Goal: Information Seeking & Learning: Learn about a topic

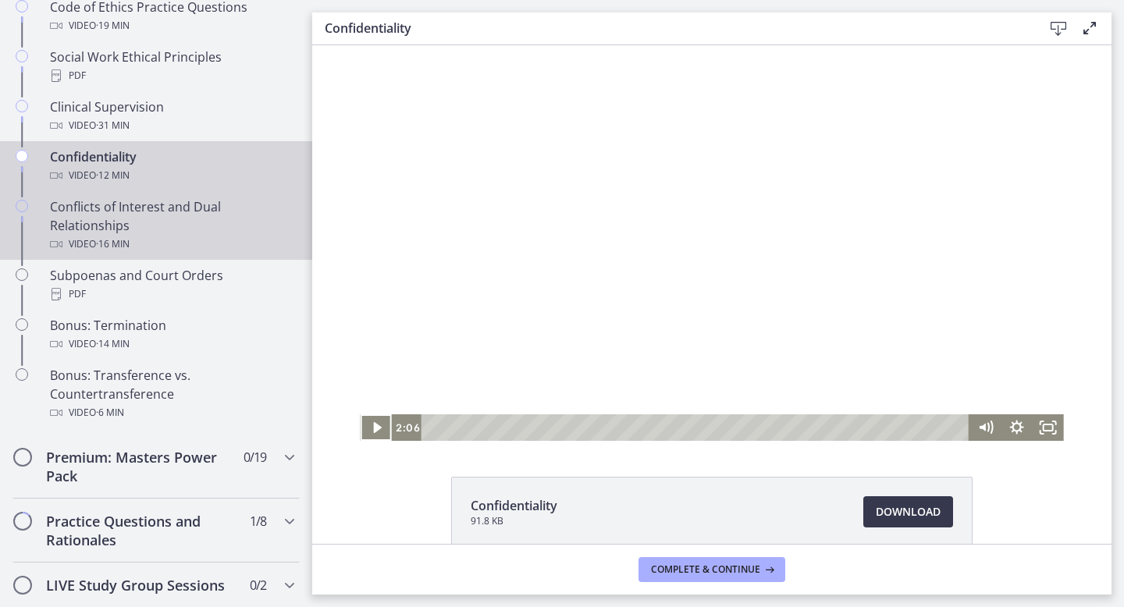
scroll to position [811, 0]
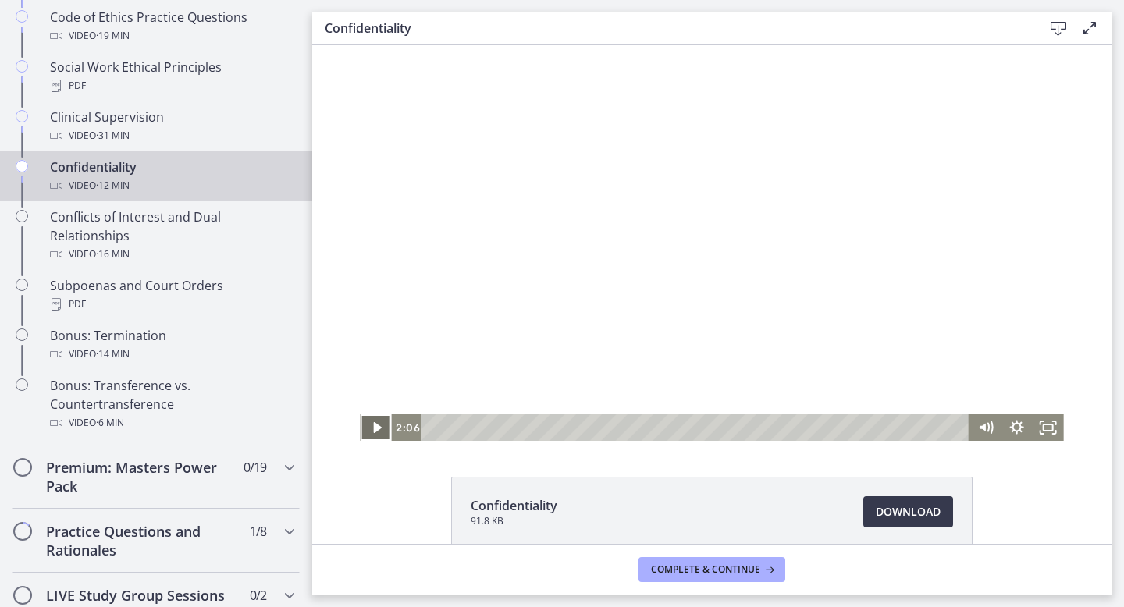
click at [376, 423] on icon "Play Video" at bounding box center [376, 427] width 31 height 27
click at [376, 423] on icon "Pause" at bounding box center [375, 428] width 37 height 32
click at [375, 432] on icon "Play Video" at bounding box center [376, 427] width 31 height 27
click at [375, 422] on icon "Pause" at bounding box center [375, 428] width 37 height 32
click at [375, 428] on icon "Play Video" at bounding box center [377, 427] width 8 height 11
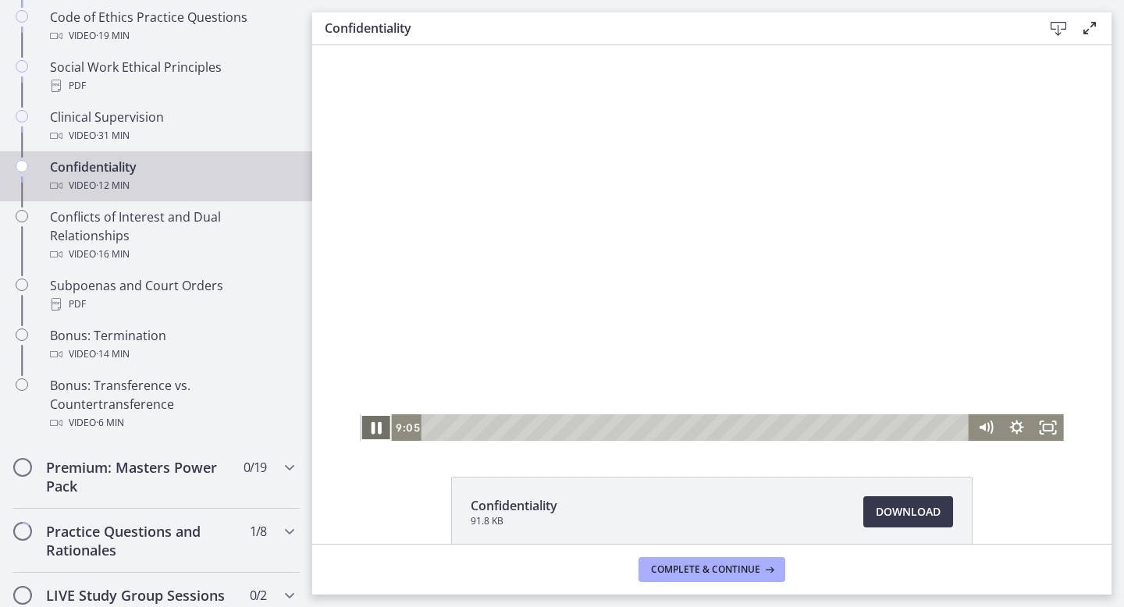
click at [375, 430] on icon "Pause" at bounding box center [375, 428] width 37 height 32
click at [375, 430] on icon "Play Video" at bounding box center [377, 427] width 8 height 11
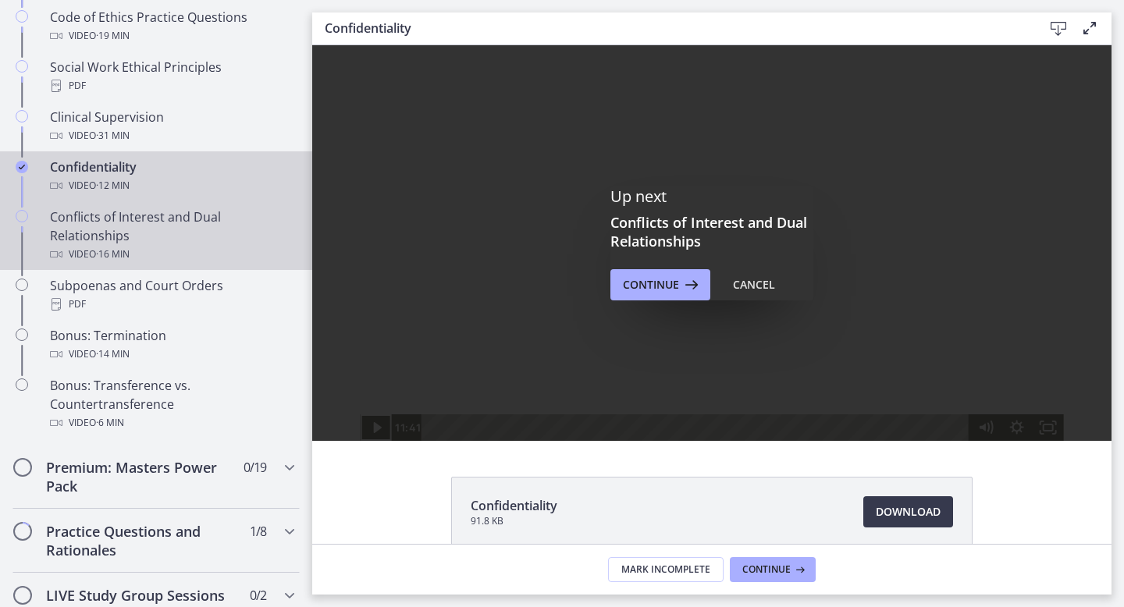
click at [217, 225] on div "Conflicts of Interest and Dual Relationships Video · 16 min" at bounding box center [171, 236] width 243 height 56
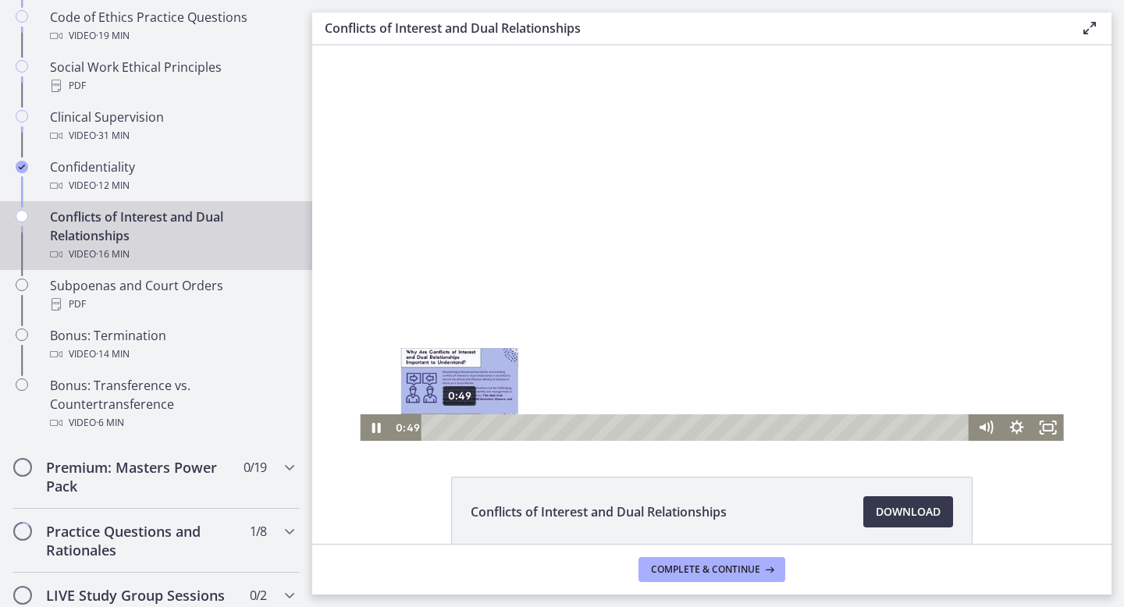
click at [460, 428] on div "0:49" at bounding box center [697, 427] width 529 height 27
click at [471, 428] on div "1:11" at bounding box center [697, 427] width 529 height 27
click at [486, 427] on div "1:38" at bounding box center [697, 427] width 529 height 27
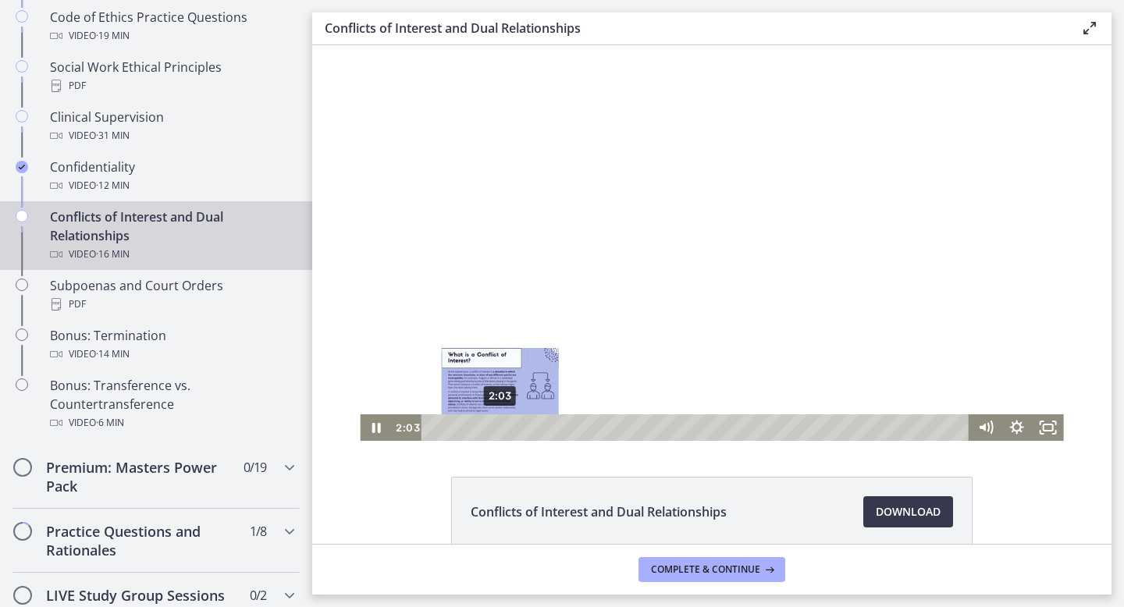
click at [500, 428] on div "2:03" at bounding box center [697, 427] width 529 height 27
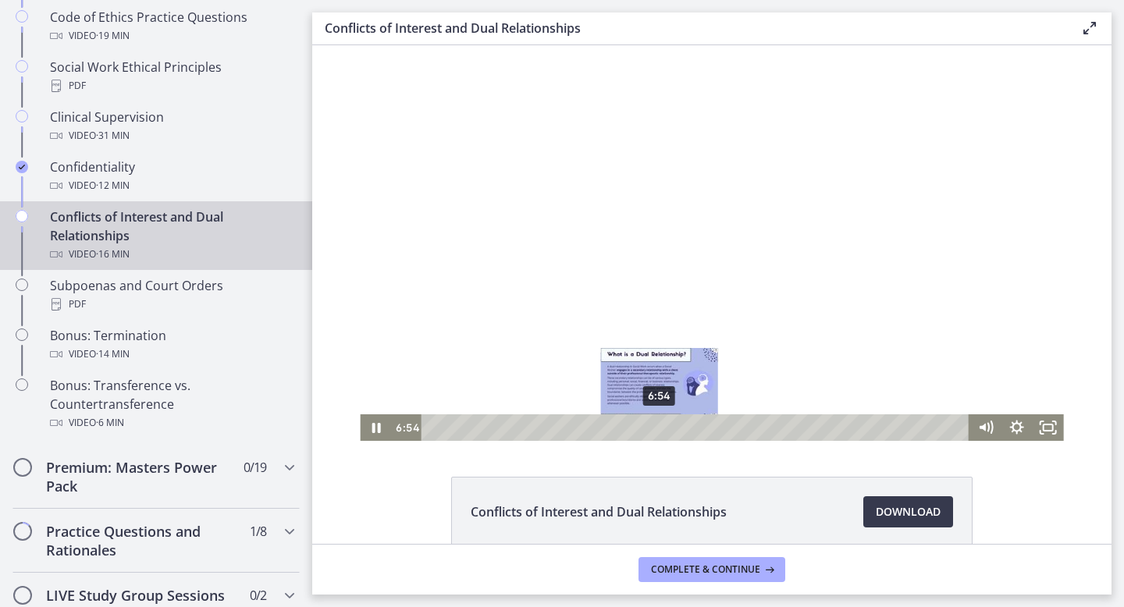
click at [659, 430] on div "6:54" at bounding box center [697, 427] width 529 height 27
click at [668, 430] on div "7:10" at bounding box center [697, 427] width 529 height 27
click at [683, 430] on div "7:37" at bounding box center [697, 427] width 529 height 27
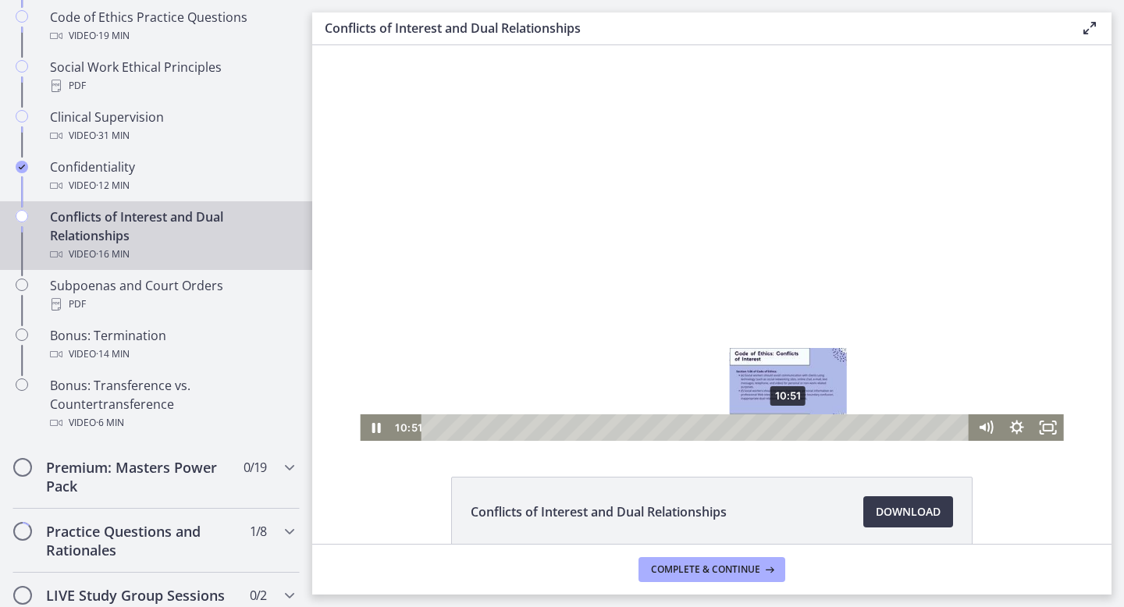
click at [789, 430] on div "10:51" at bounding box center [697, 427] width 529 height 27
click at [805, 428] on div "11:21" at bounding box center [697, 427] width 529 height 27
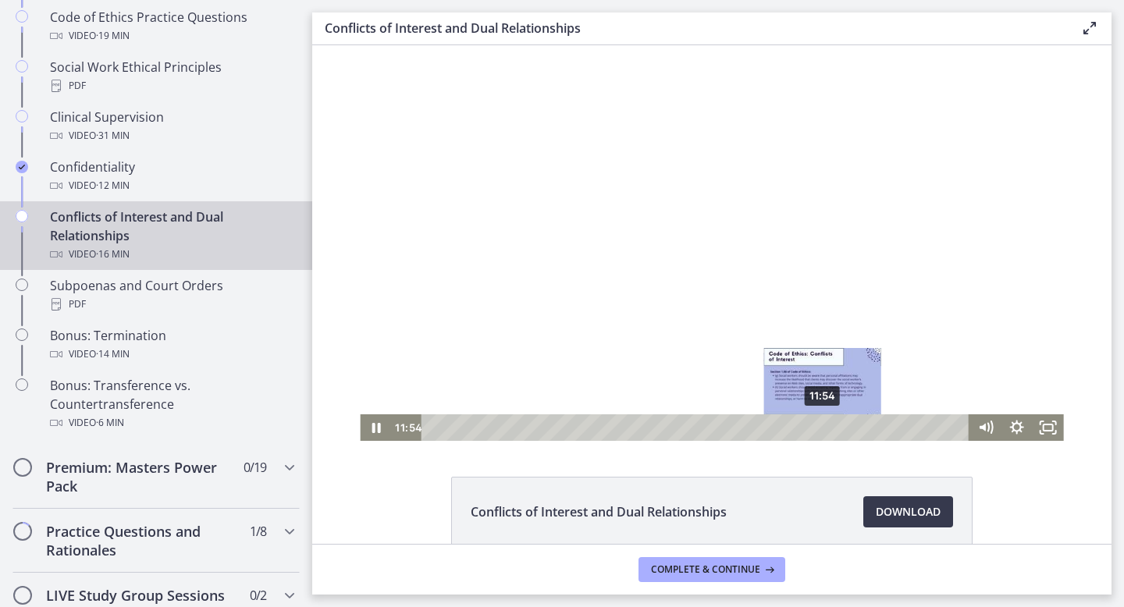
click at [823, 426] on div "11:54" at bounding box center [697, 427] width 529 height 27
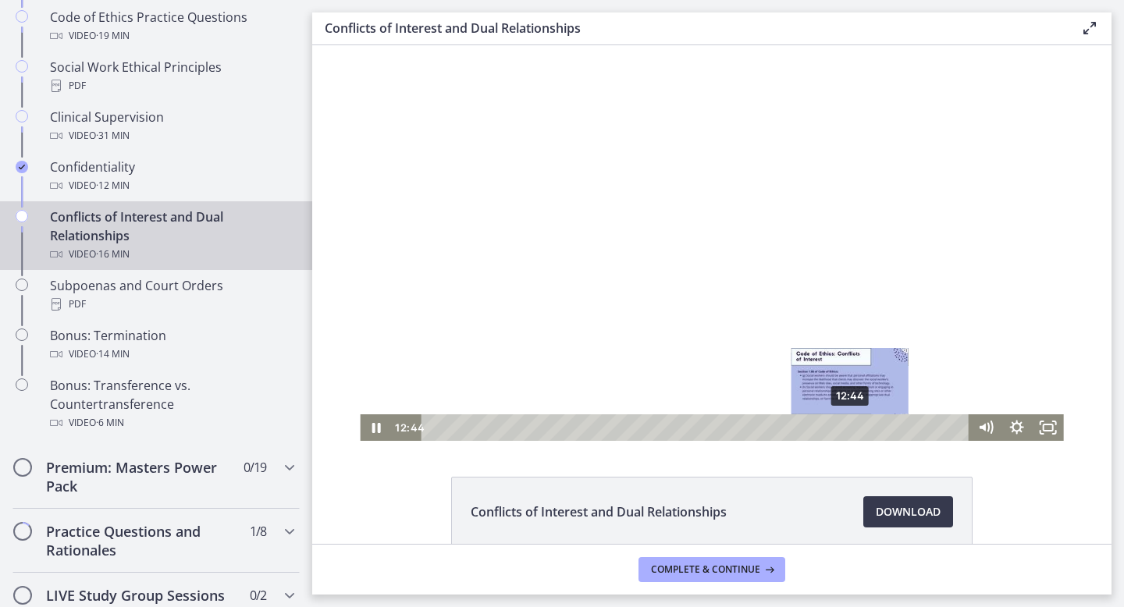
click at [851, 428] on div "12:44" at bounding box center [697, 427] width 529 height 27
click at [859, 429] on div "12:59" at bounding box center [697, 427] width 529 height 27
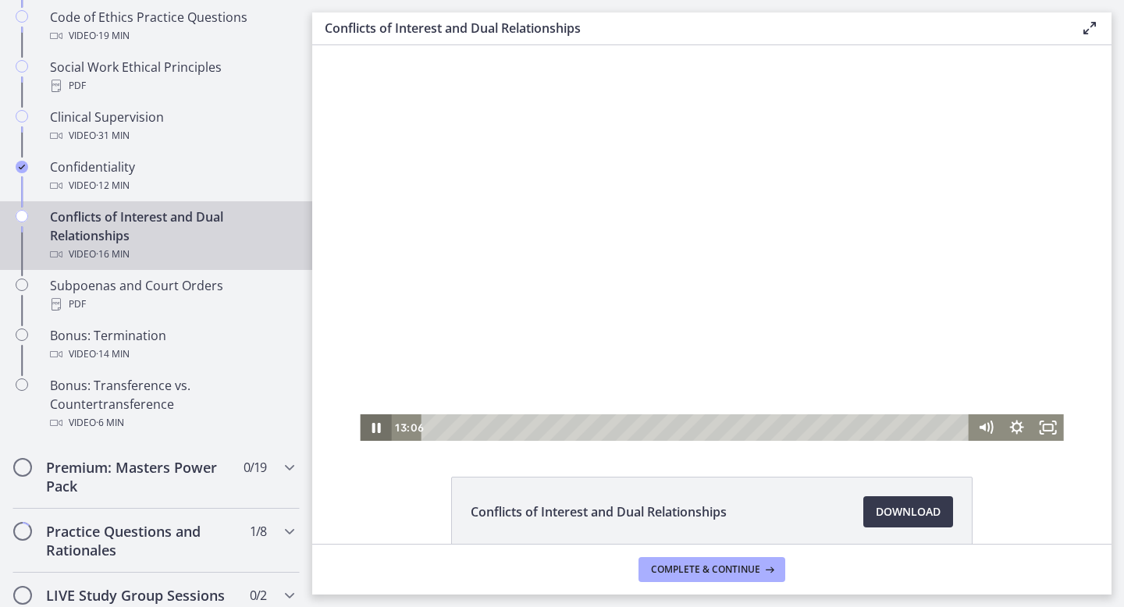
click at [372, 425] on icon "Pause" at bounding box center [375, 428] width 9 height 10
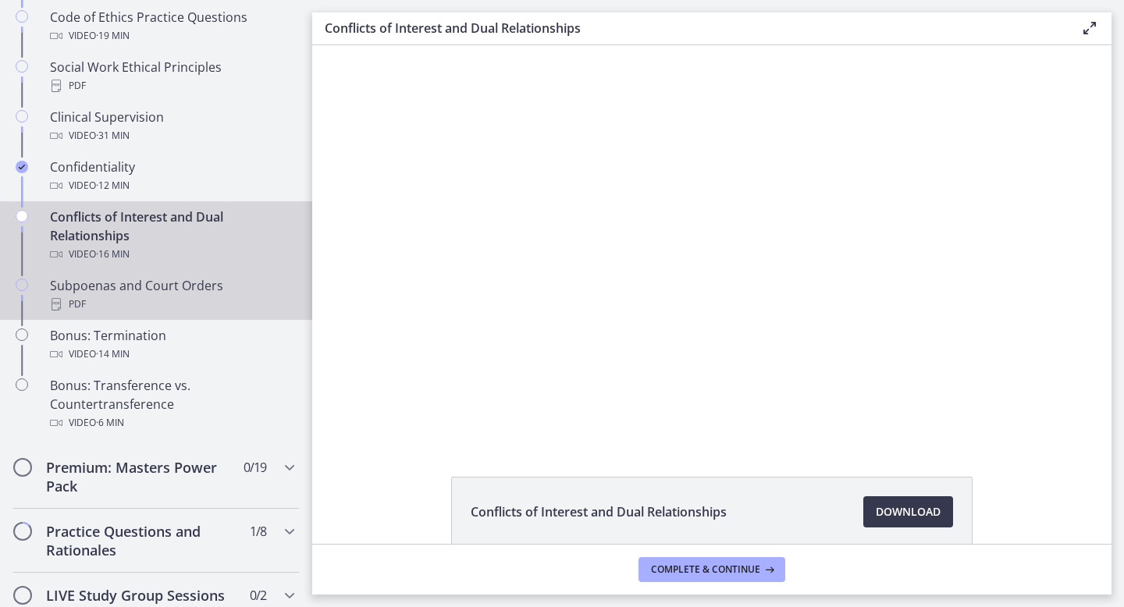
click at [202, 280] on div "Subpoenas and Court Orders PDF" at bounding box center [171, 294] width 243 height 37
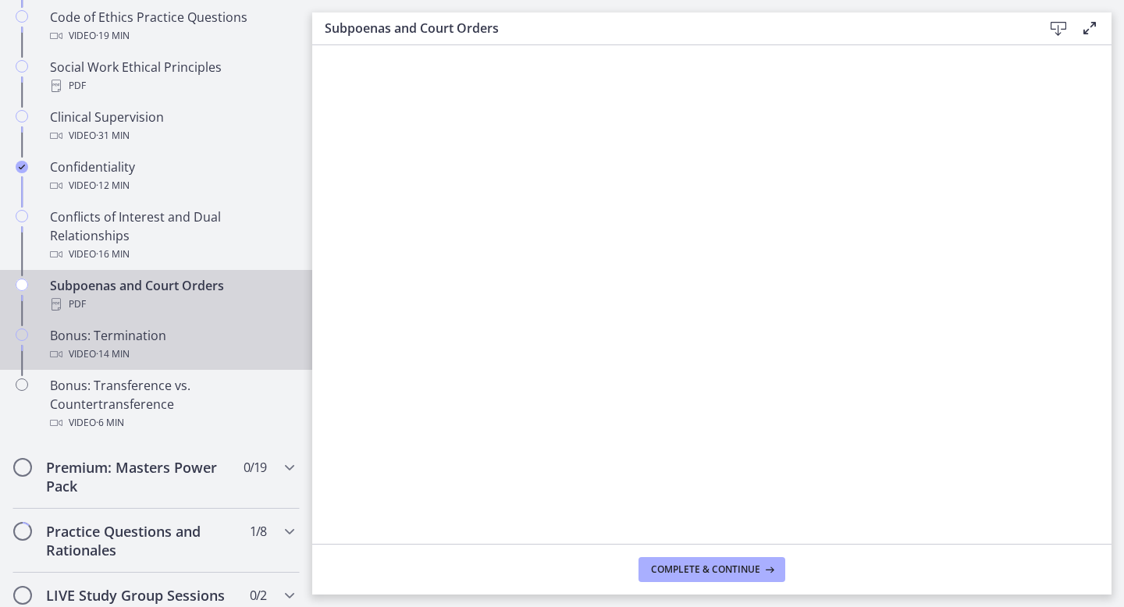
click at [190, 348] on div "Video · 14 min" at bounding box center [171, 354] width 243 height 19
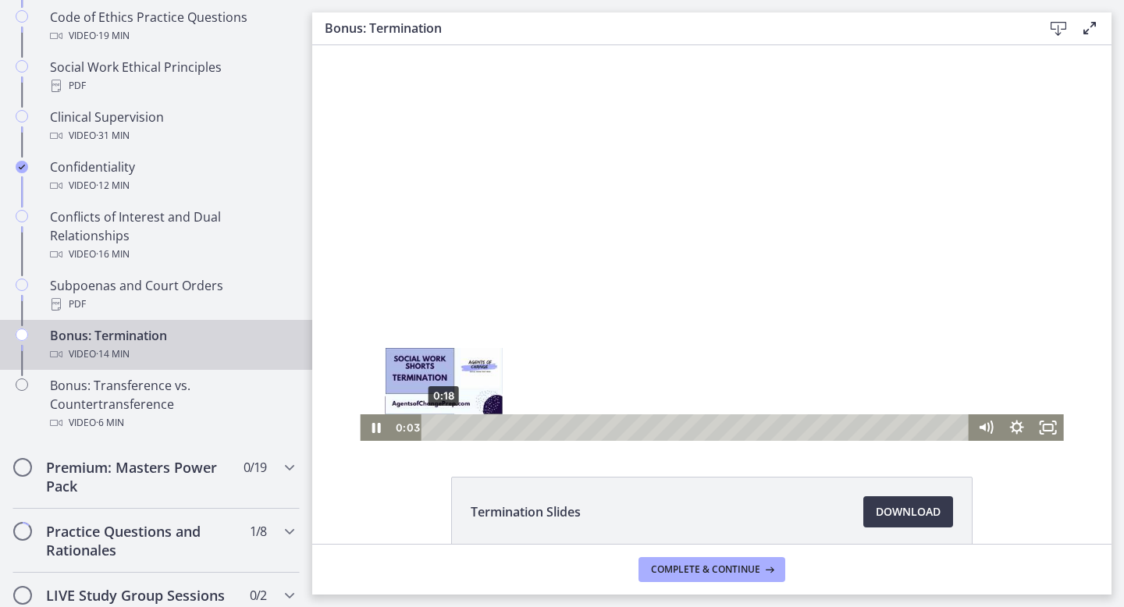
click at [444, 430] on div "0:18" at bounding box center [697, 427] width 529 height 27
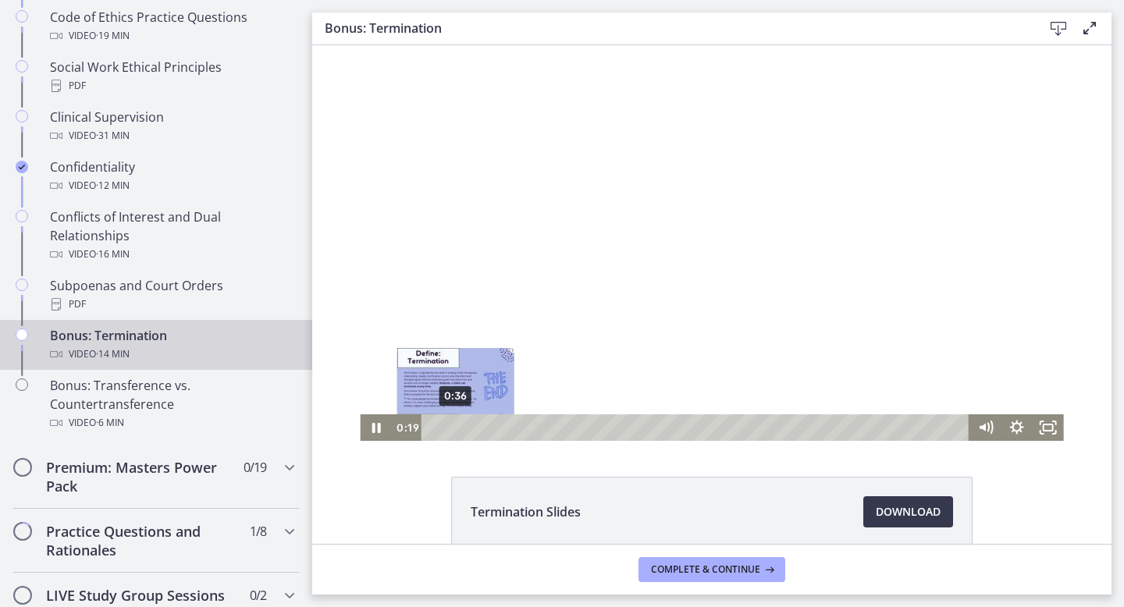
click at [456, 431] on div "0:36" at bounding box center [697, 427] width 529 height 27
click at [451, 428] on div "0:29" at bounding box center [697, 427] width 529 height 27
click at [468, 426] on div "0:56" at bounding box center [697, 427] width 529 height 27
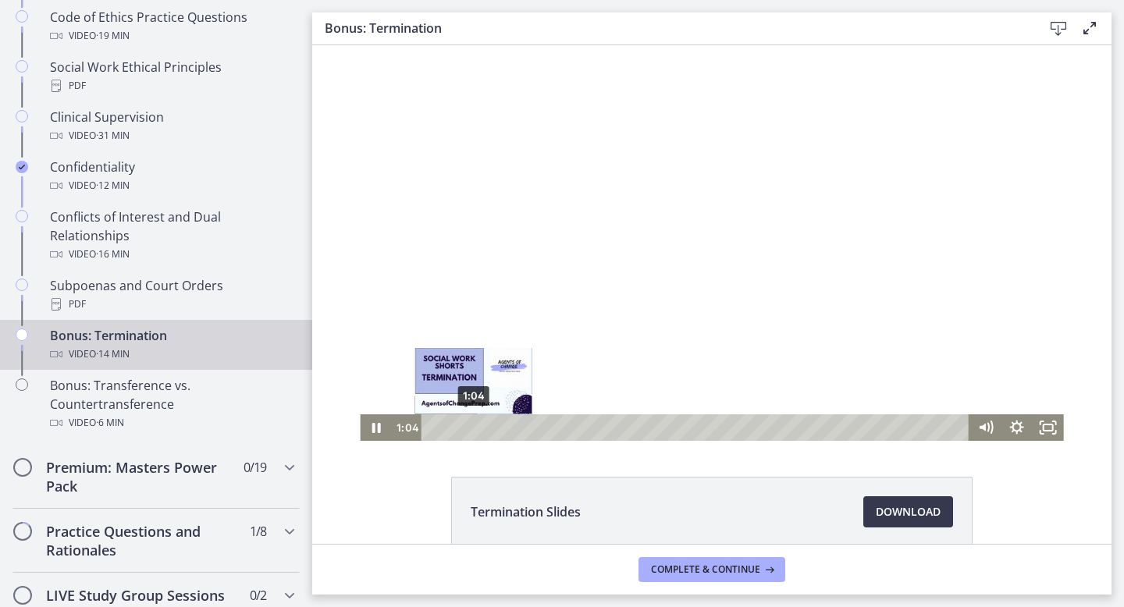
click at [474, 428] on div "1:04" at bounding box center [697, 427] width 529 height 27
click at [479, 428] on div "1:11" at bounding box center [697, 427] width 529 height 27
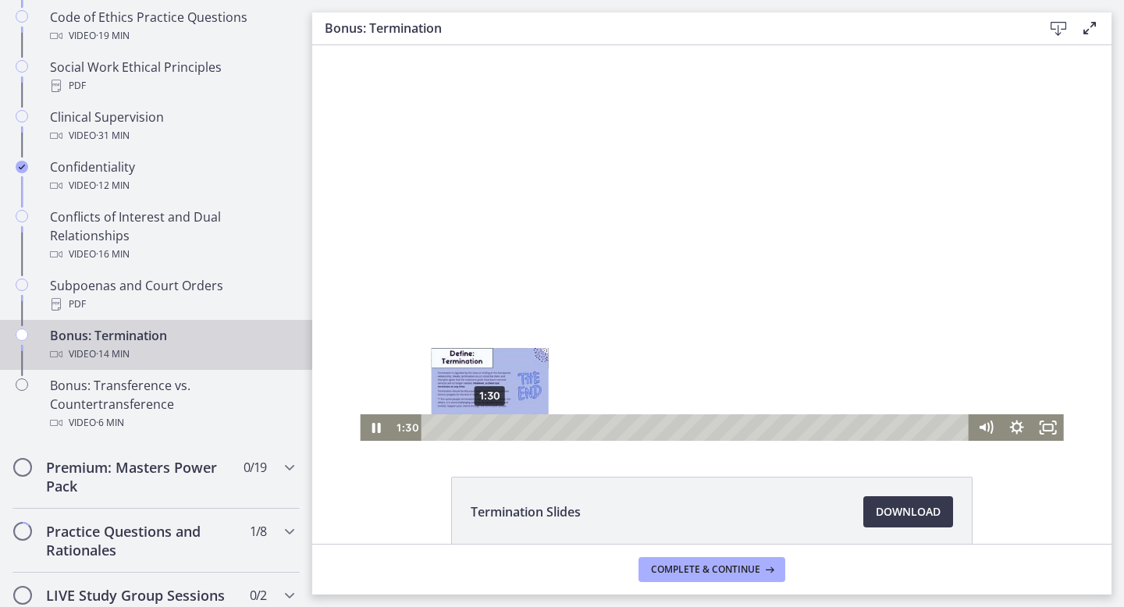
click at [490, 428] on div "1:30" at bounding box center [697, 427] width 529 height 27
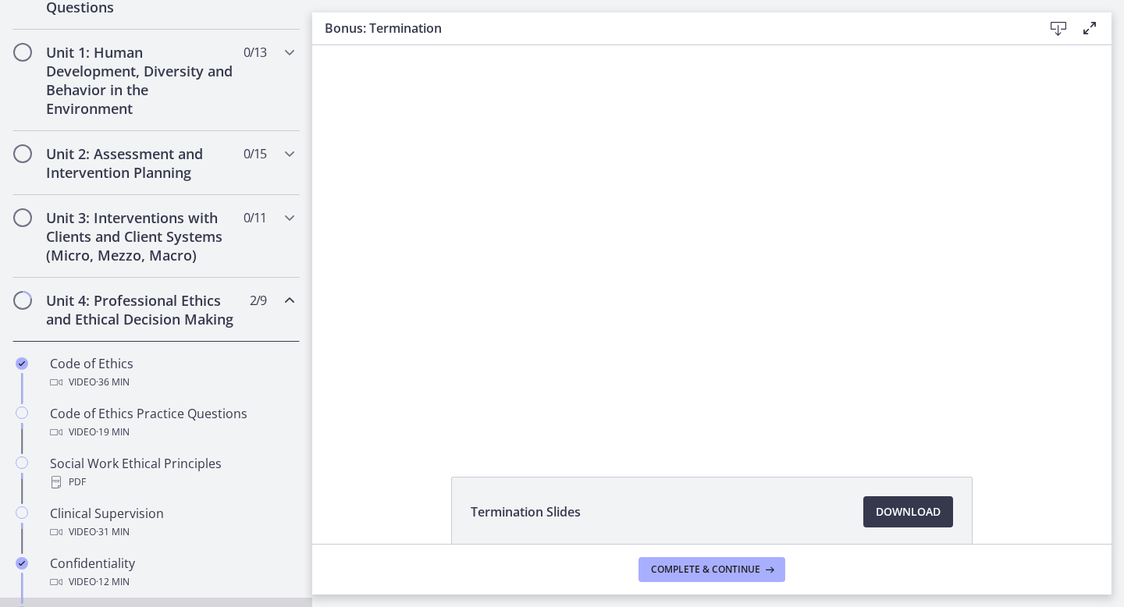
scroll to position [370, 0]
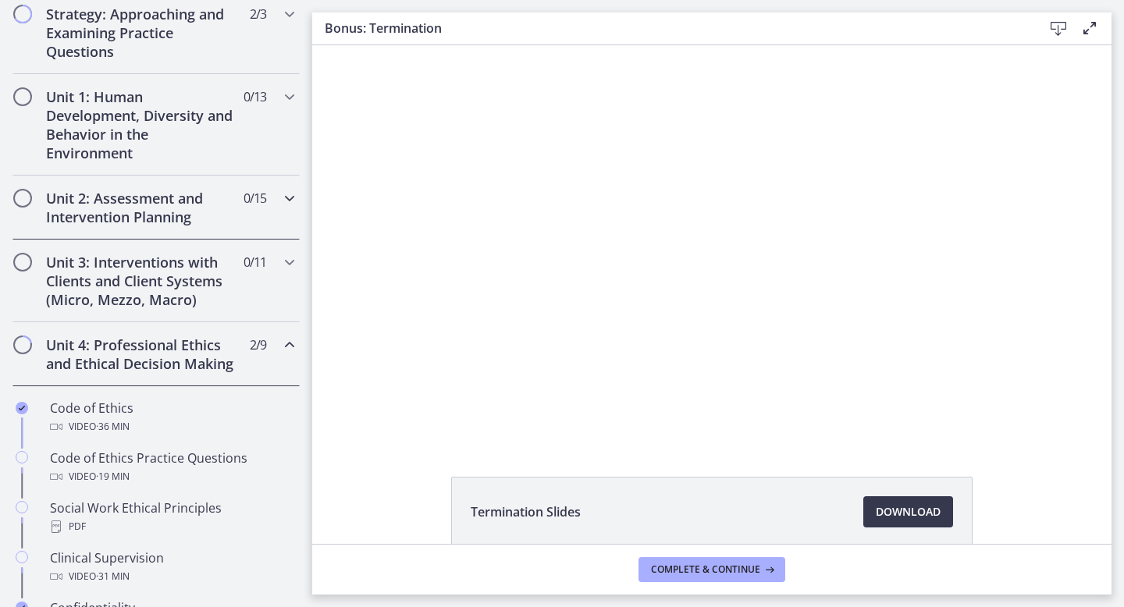
click at [282, 190] on icon "Chapters" at bounding box center [289, 198] width 19 height 19
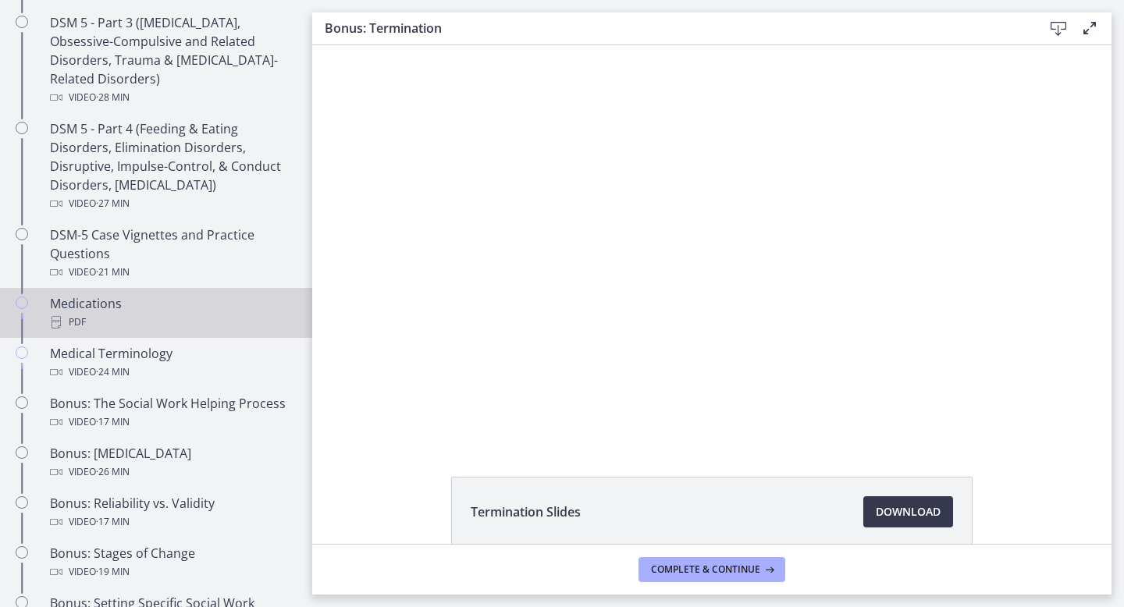
scroll to position [930, 0]
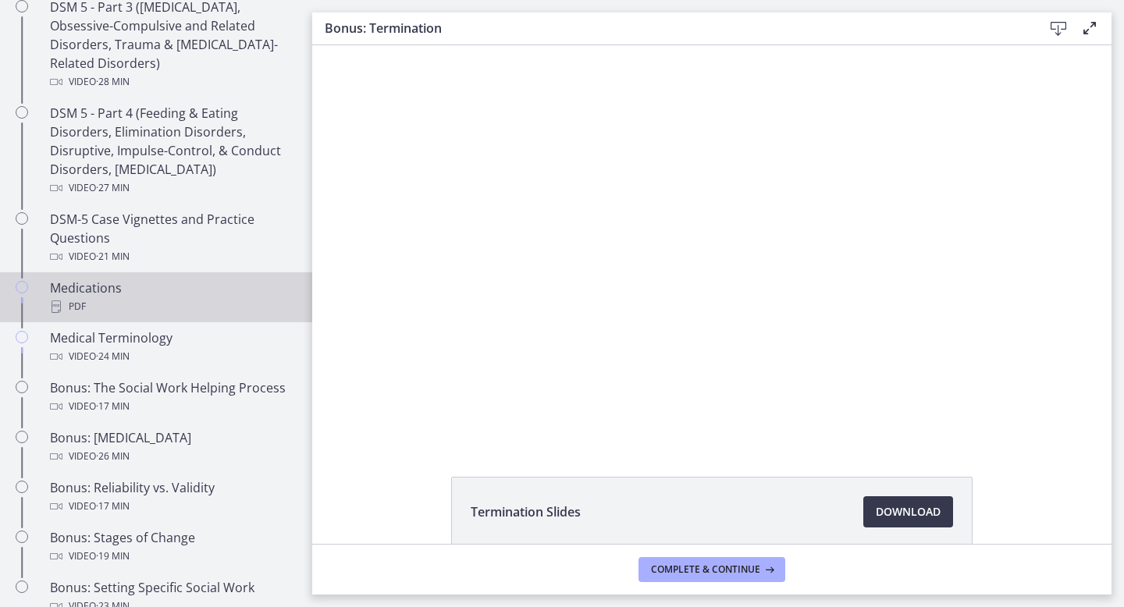
click at [158, 294] on div "Medications PDF" at bounding box center [171, 297] width 243 height 37
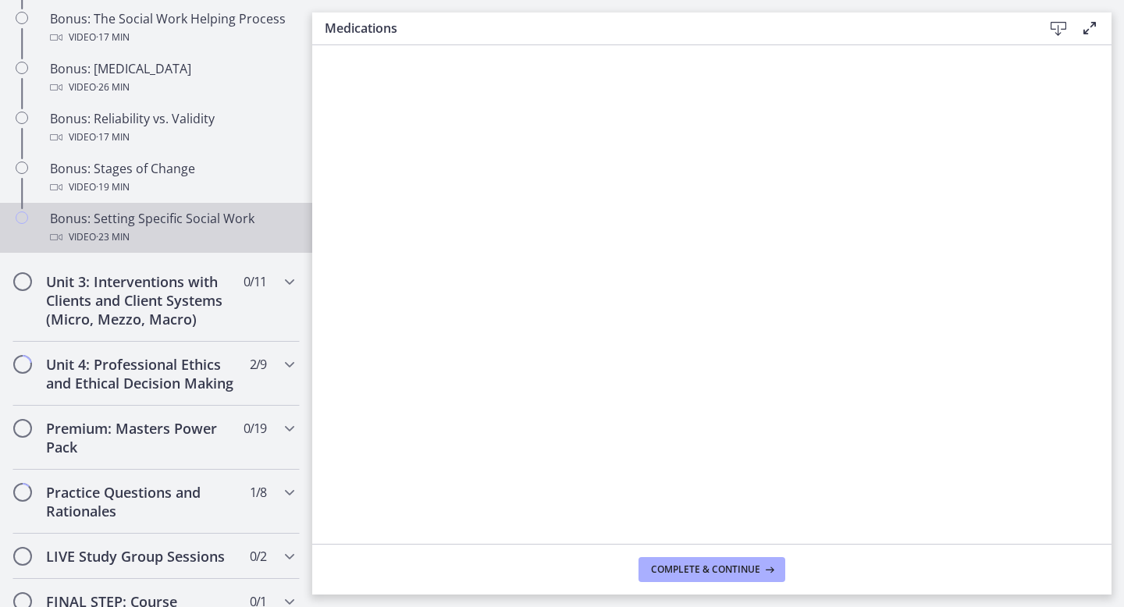
scroll to position [1487, 0]
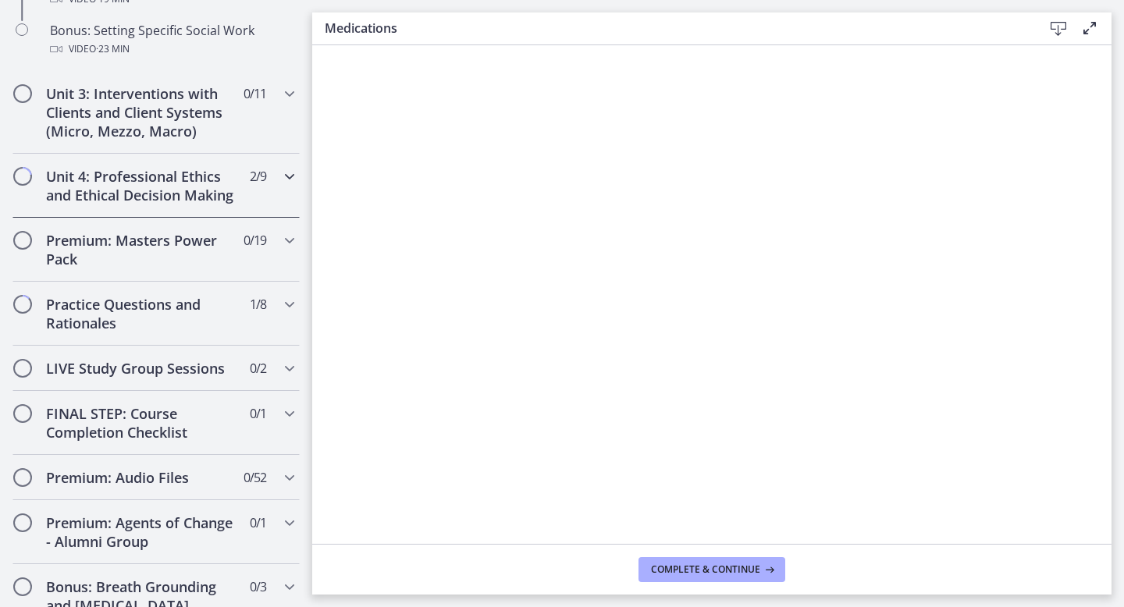
click at [195, 190] on h2 "Unit 4: Professional Ethics and Ethical Decision Making" at bounding box center [141, 185] width 190 height 37
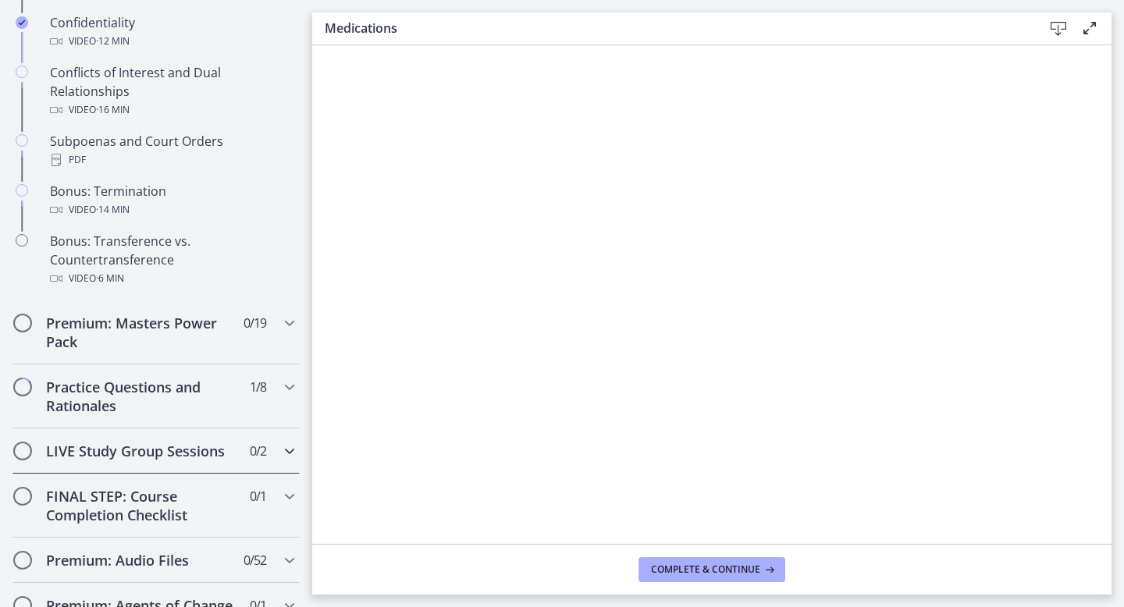
scroll to position [951, 0]
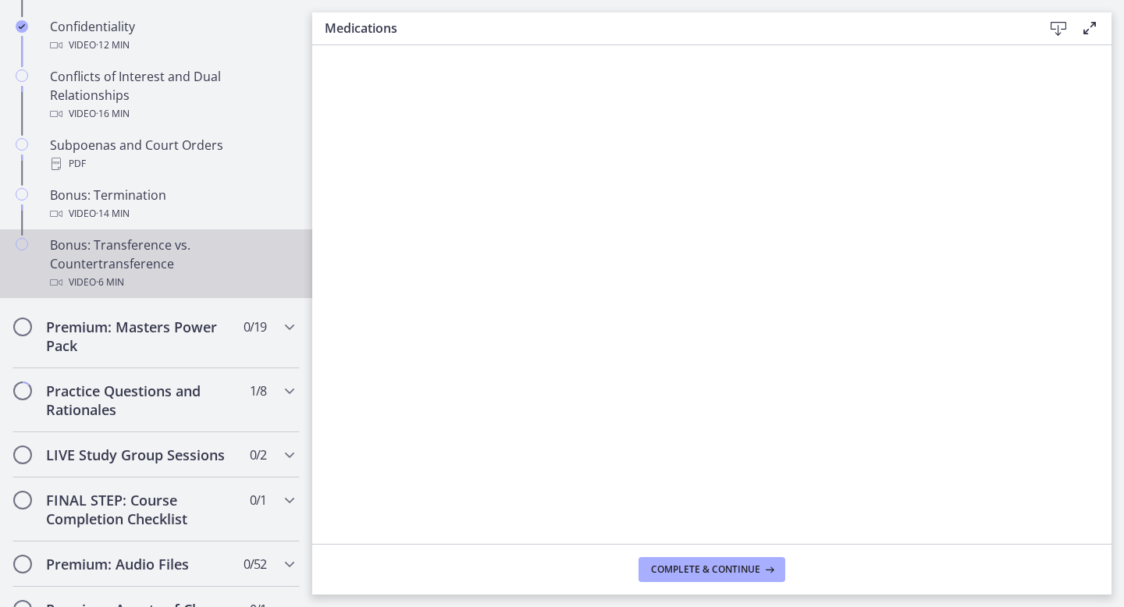
click at [173, 245] on div "Bonus: Transference vs. Countertransference Video · 6 min" at bounding box center [171, 264] width 243 height 56
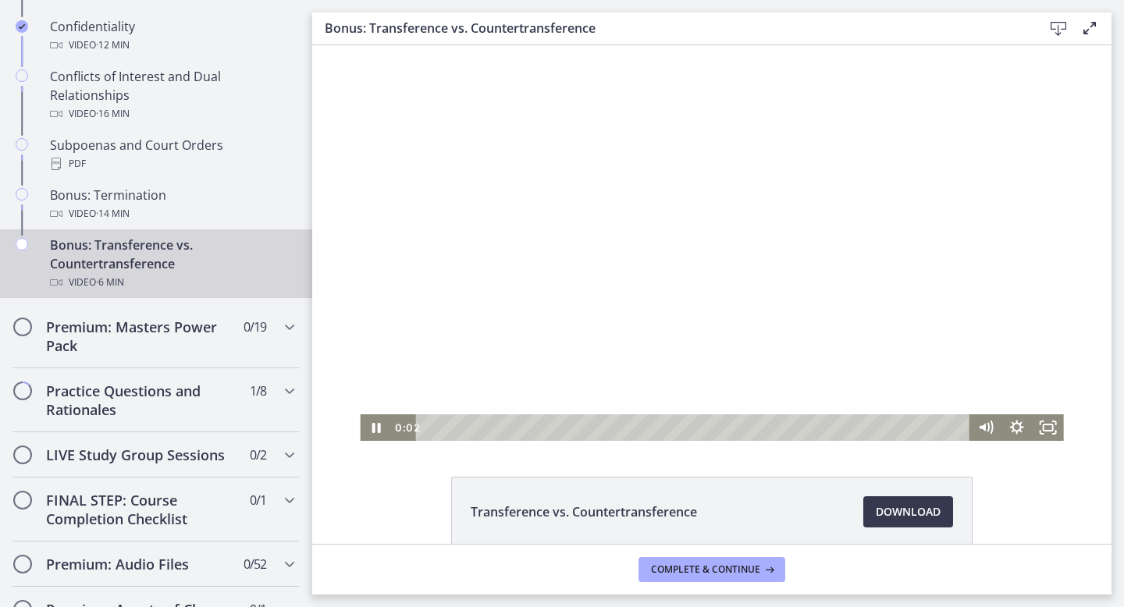
click at [443, 429] on div "Playbar" at bounding box center [695, 427] width 535 height 27
click at [473, 426] on div "0:32" at bounding box center [695, 427] width 535 height 27
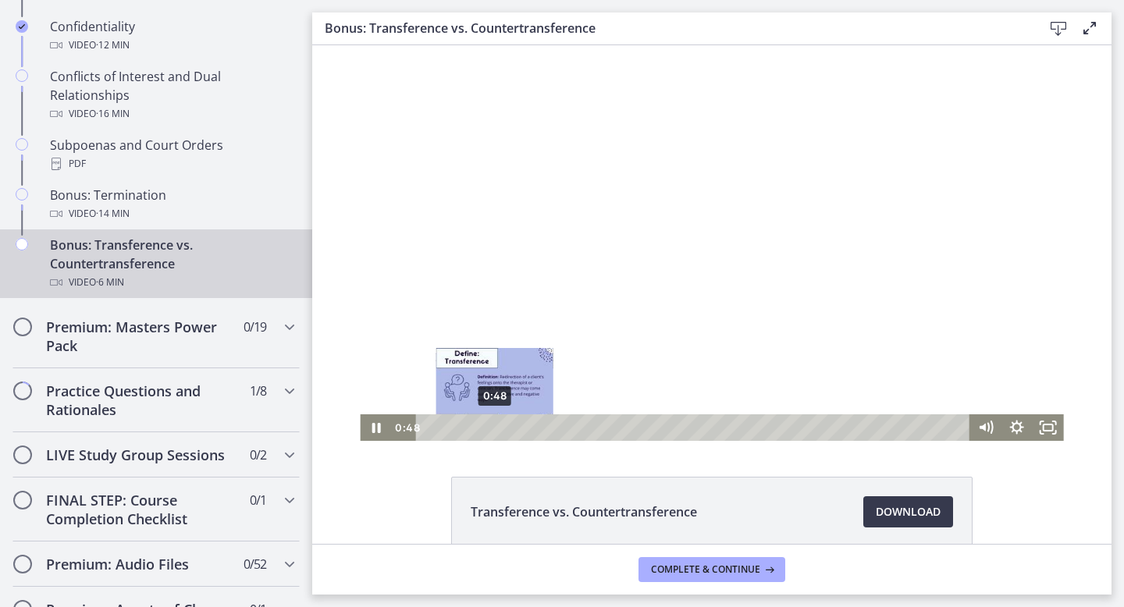
click at [495, 427] on div "0:48" at bounding box center [695, 427] width 535 height 27
click at [513, 429] on div "1:02" at bounding box center [695, 427] width 535 height 27
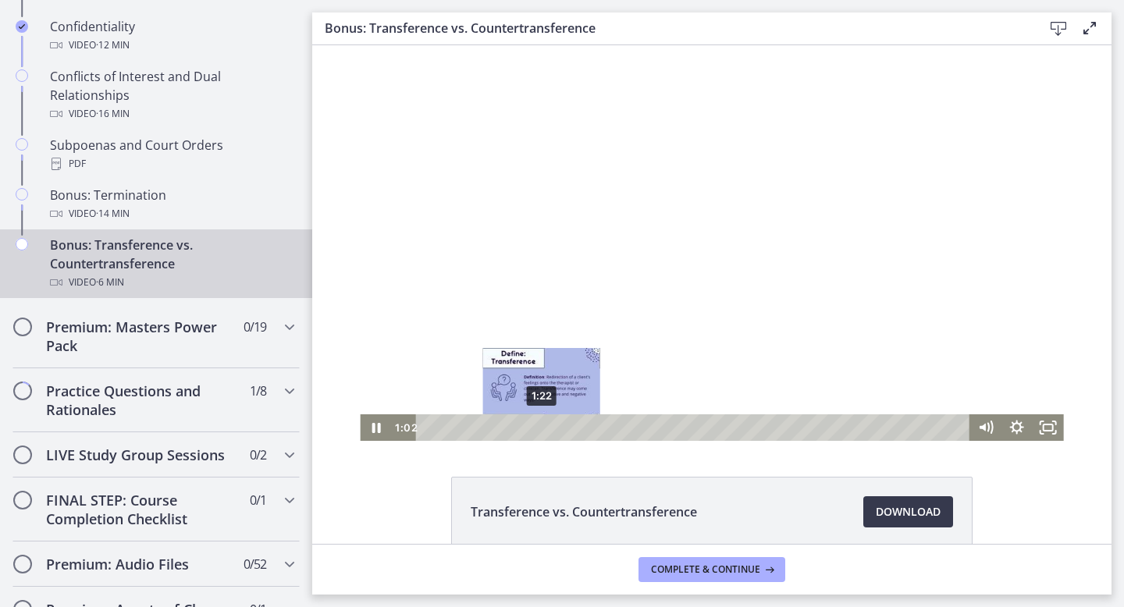
click at [542, 428] on div "1:22" at bounding box center [695, 427] width 535 height 27
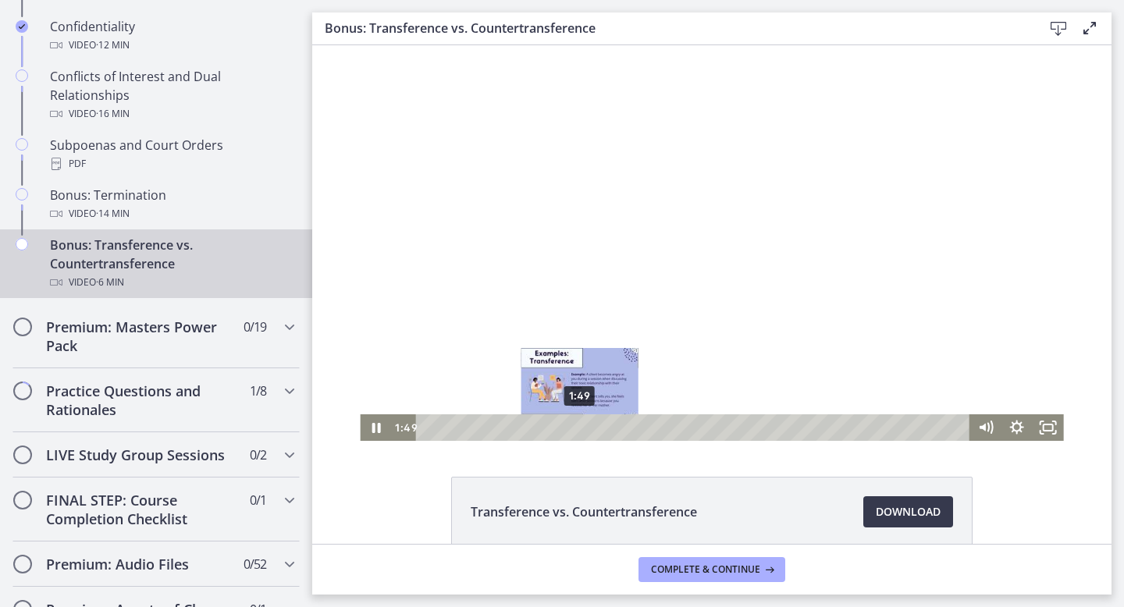
click at [580, 427] on div "1:49" at bounding box center [695, 427] width 535 height 27
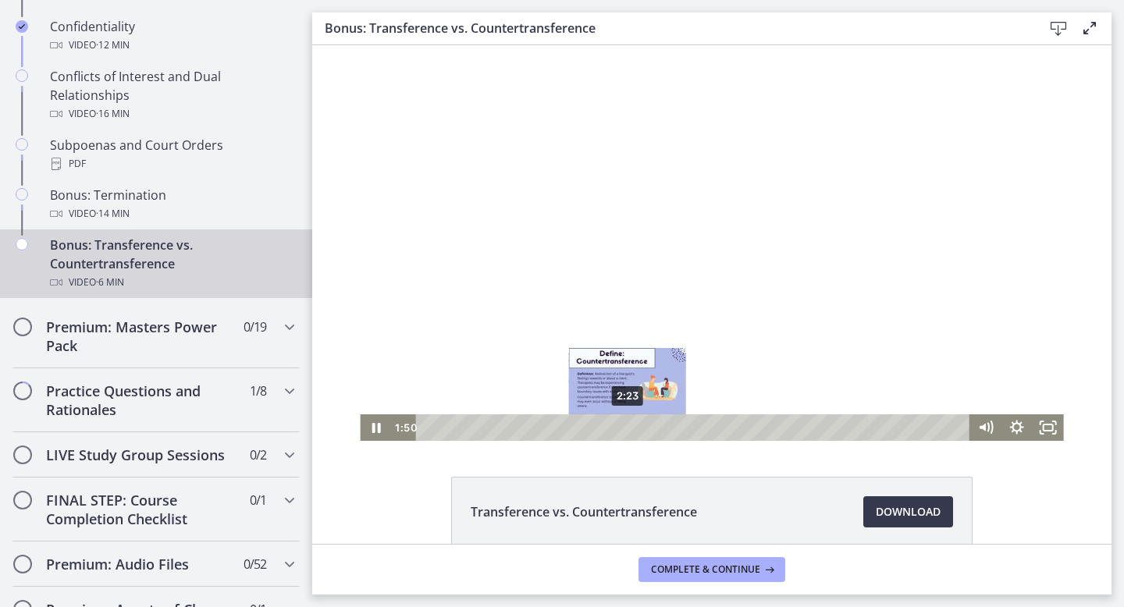
click at [627, 424] on div "2:23" at bounding box center [695, 427] width 535 height 27
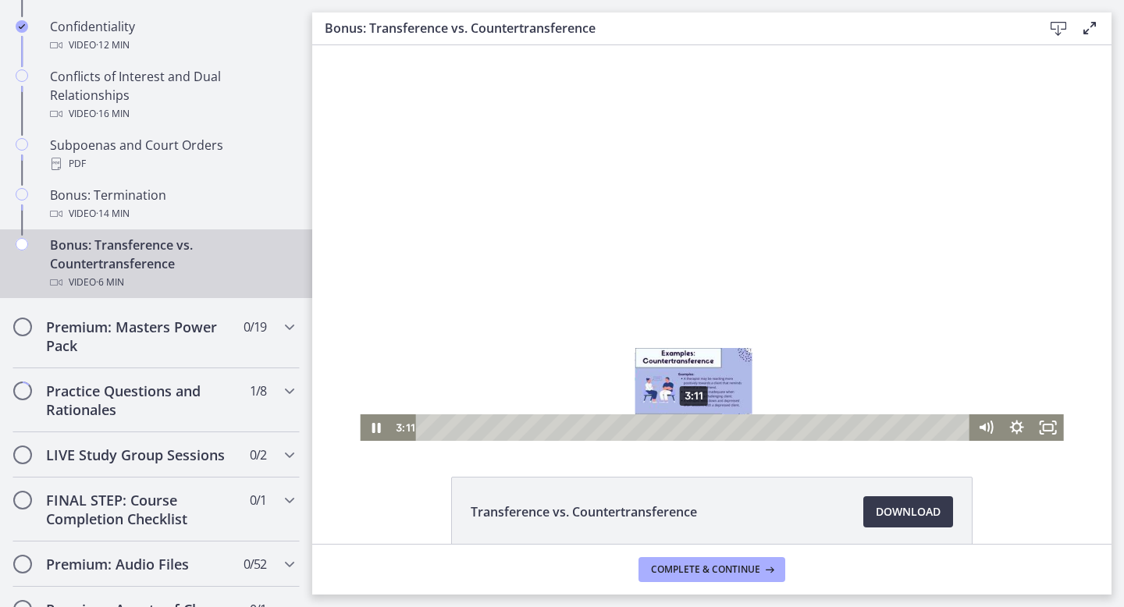
click at [694, 425] on div "3:11" at bounding box center [695, 427] width 535 height 27
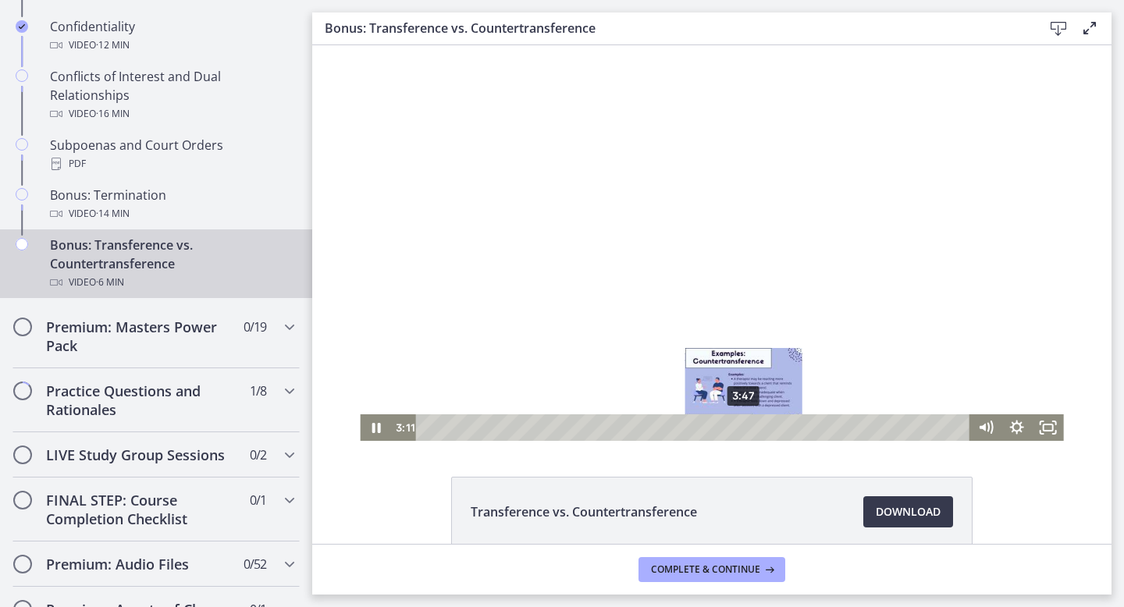
click at [750, 427] on div "3:47" at bounding box center [695, 427] width 535 height 27
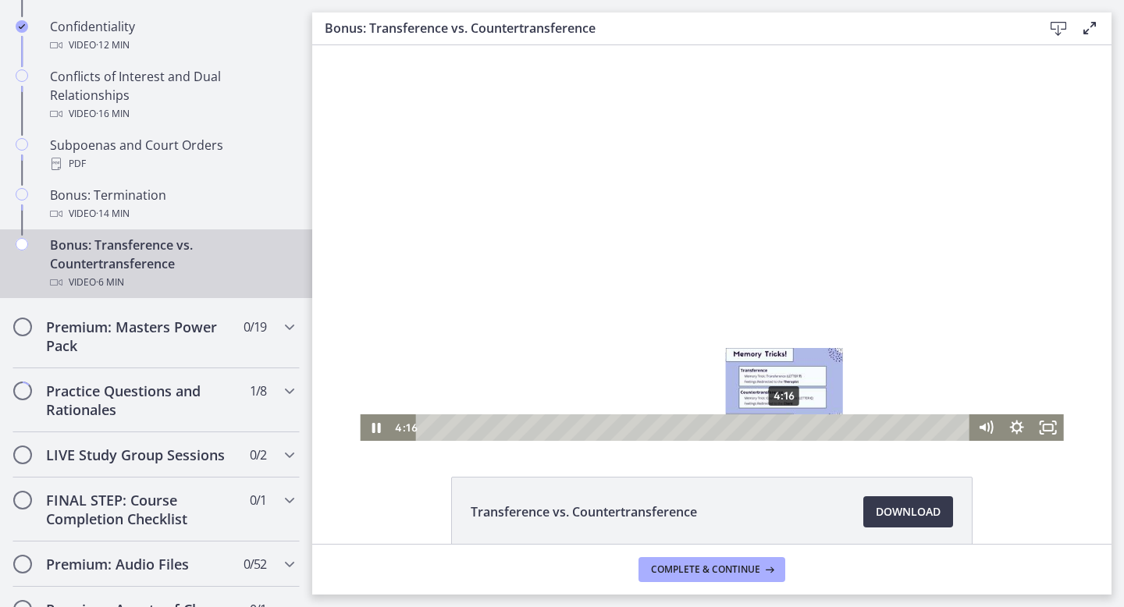
click at [784, 424] on div "4:16" at bounding box center [695, 427] width 535 height 27
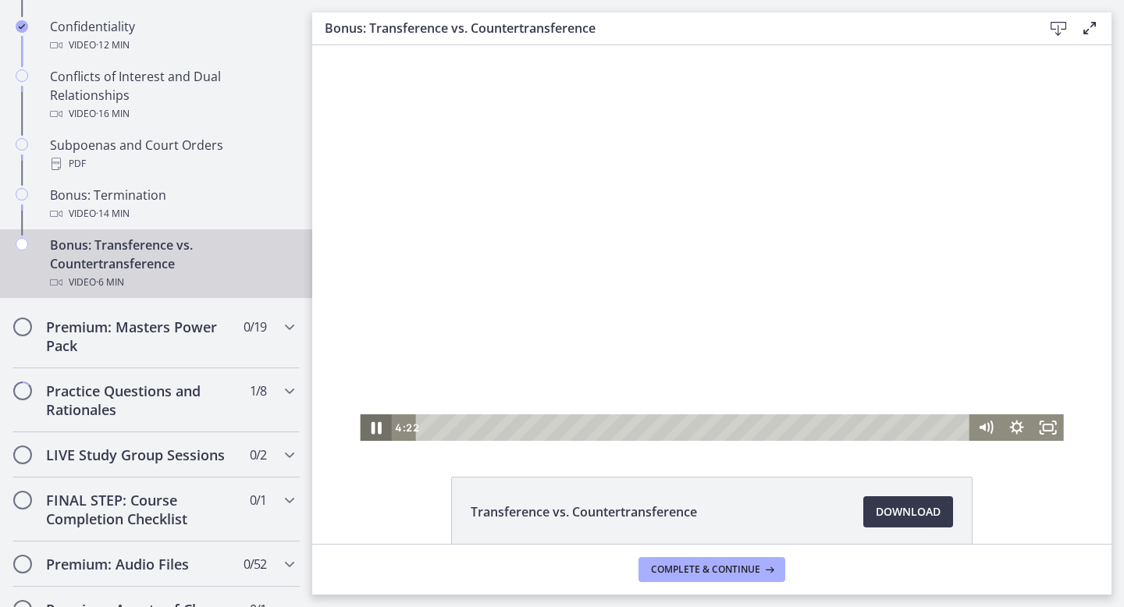
click at [379, 431] on icon "Pause" at bounding box center [376, 428] width 10 height 12
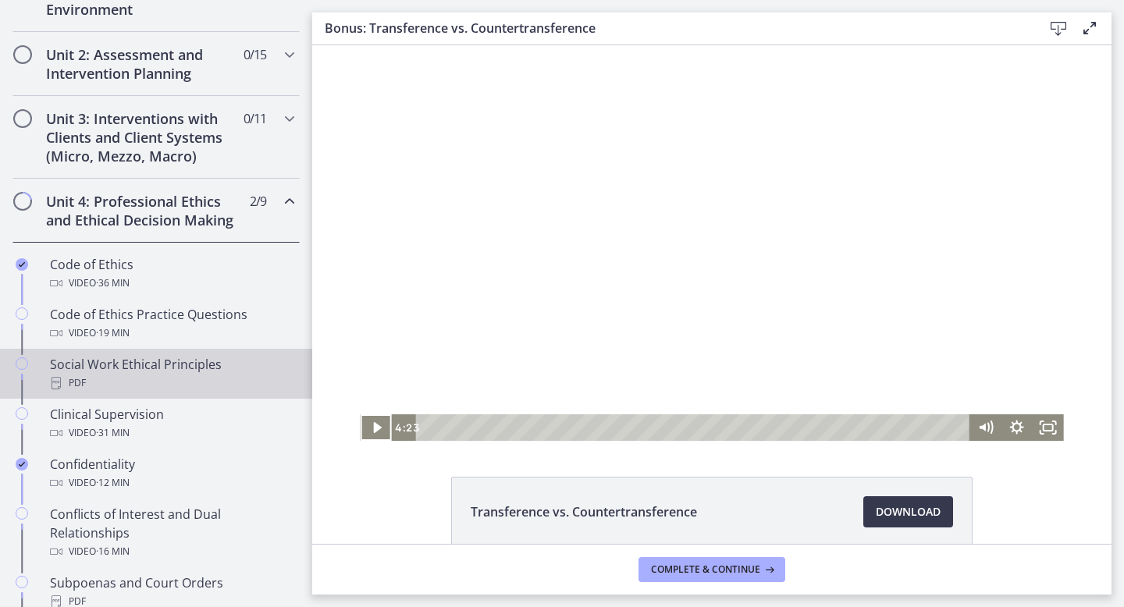
scroll to position [513, 0]
click at [133, 364] on div "Social Work Ethical Principles PDF" at bounding box center [171, 374] width 243 height 37
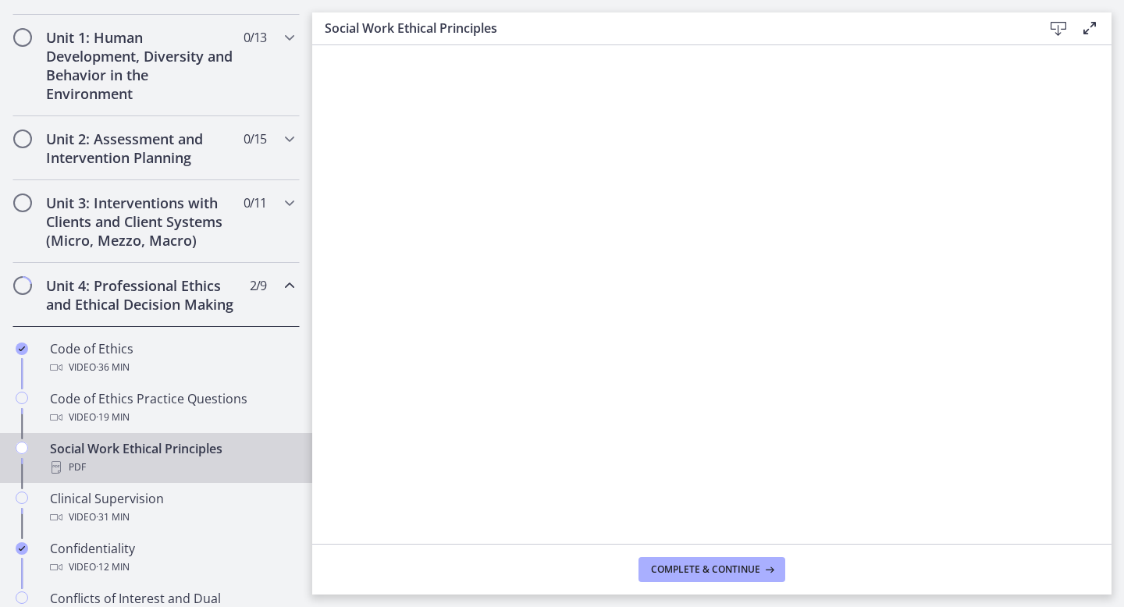
scroll to position [428, 0]
